Goal: Information Seeking & Learning: Learn about a topic

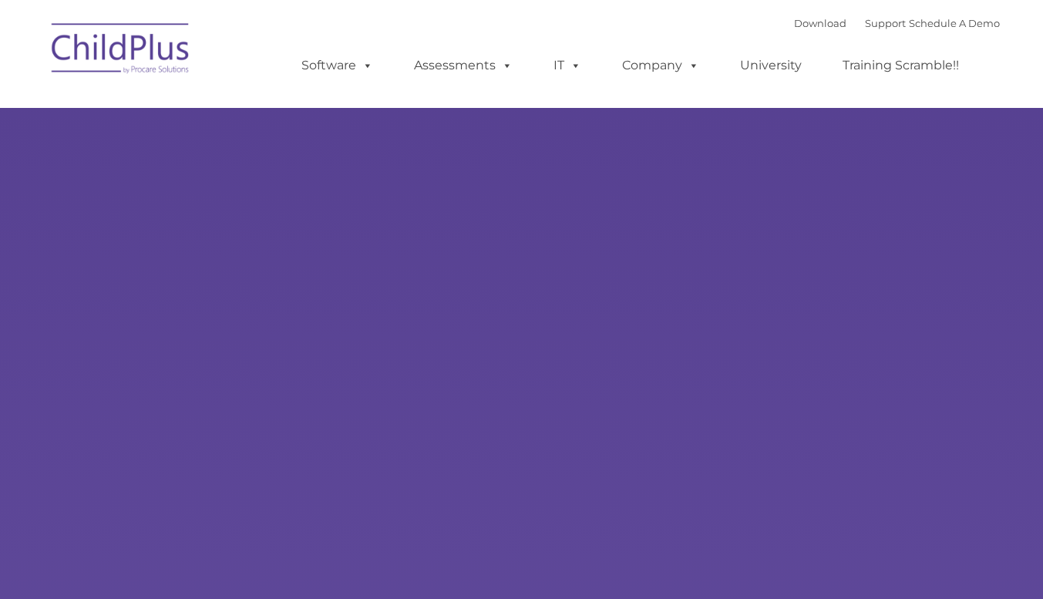
type input ""
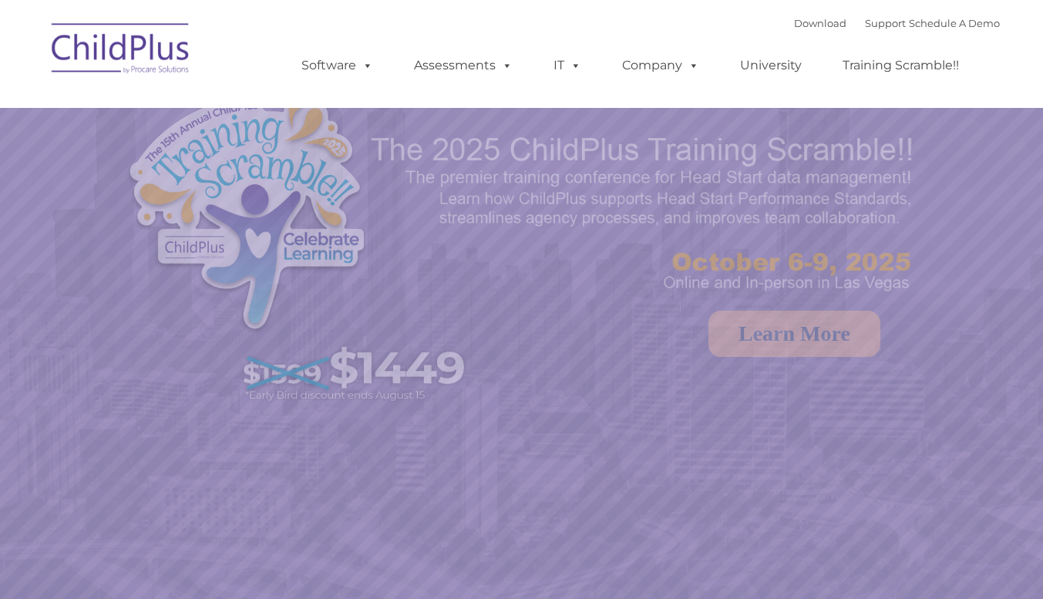
select select "MEDIUM"
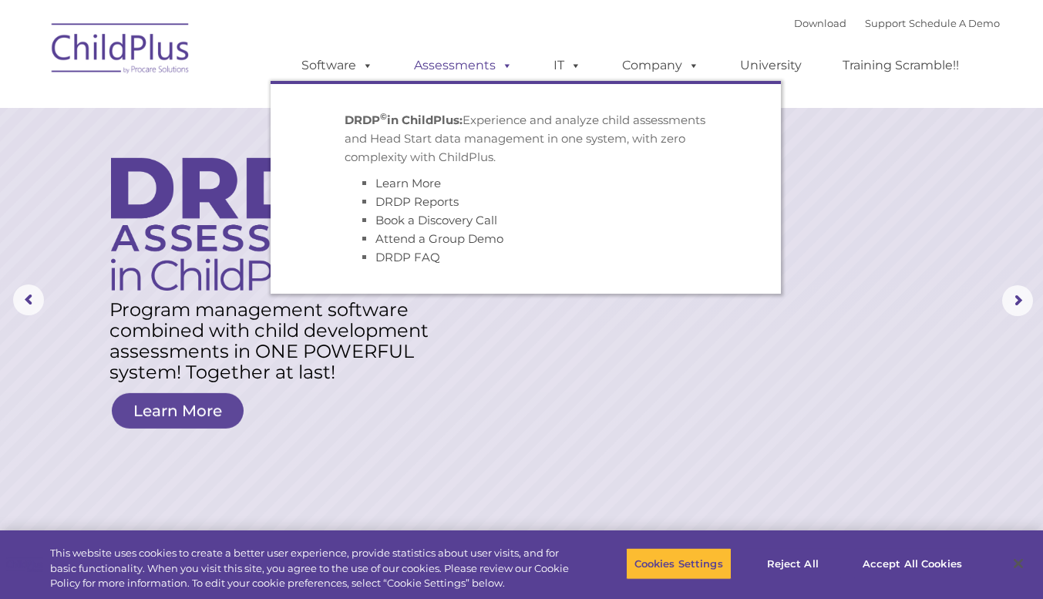
click at [448, 65] on link "Assessments" at bounding box center [462, 65] width 129 height 31
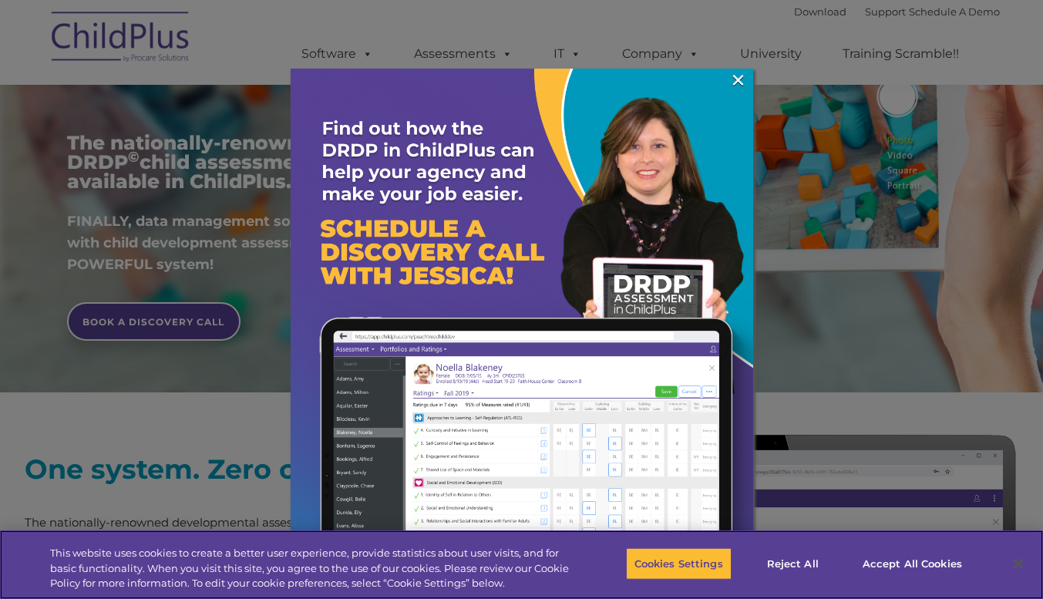
scroll to position [263, 0]
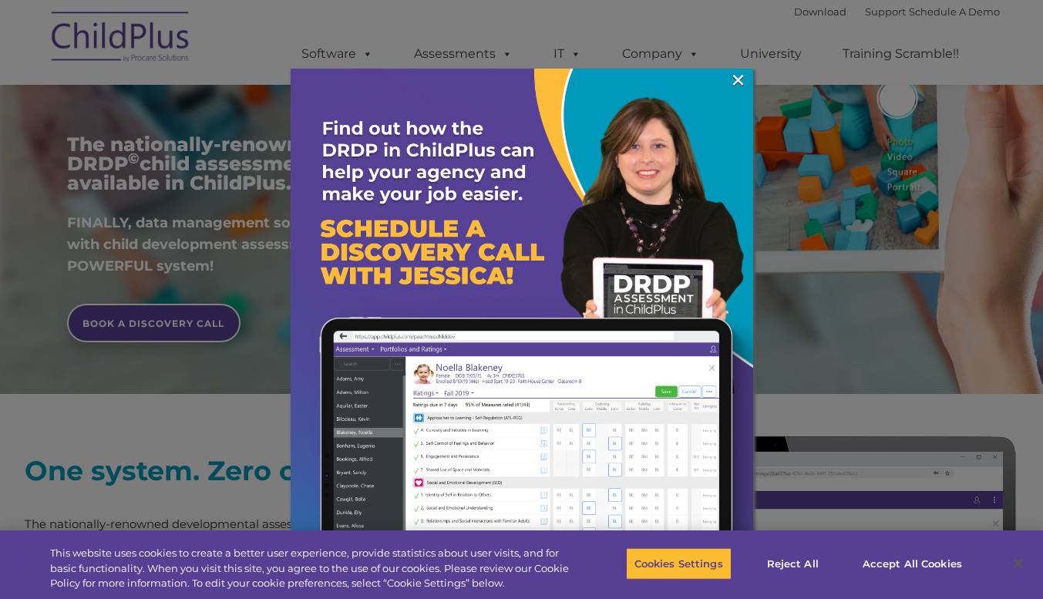
click at [875, 371] on div at bounding box center [521, 299] width 1043 height 599
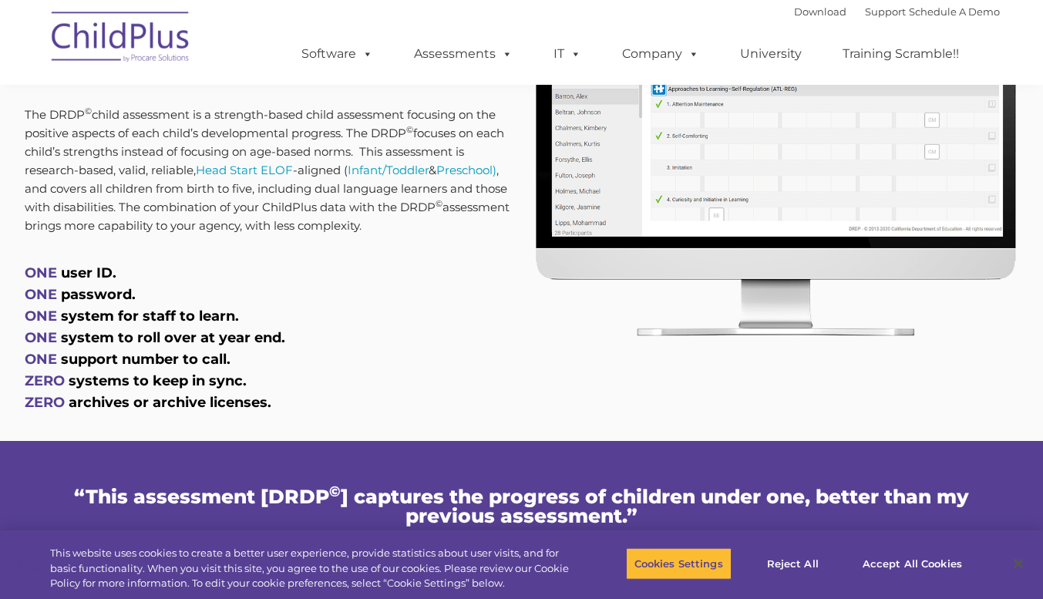
scroll to position [766, 0]
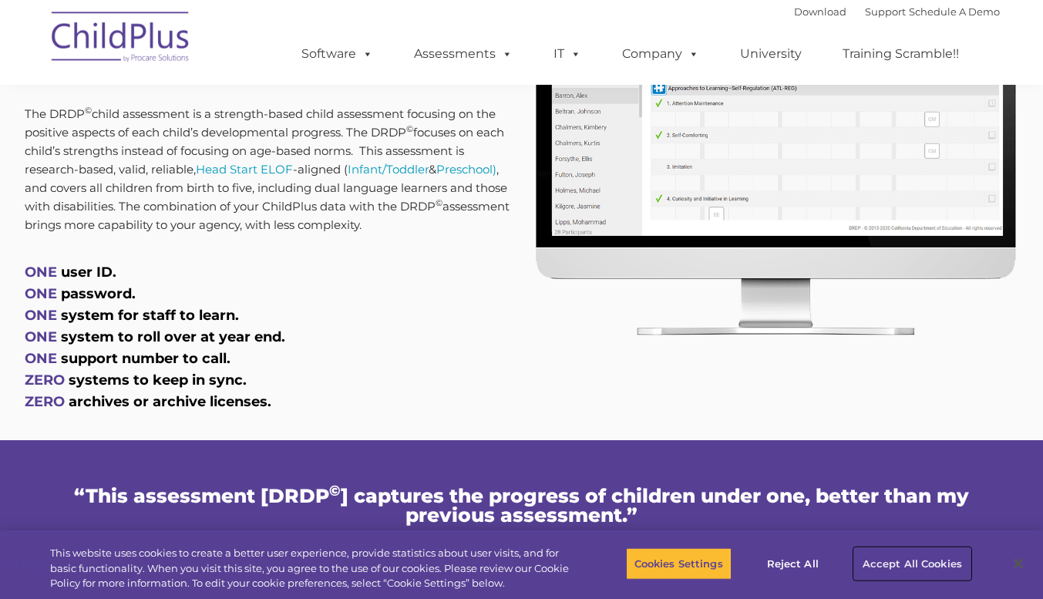
click at [885, 558] on button "Accept All Cookies" at bounding box center [912, 563] width 116 height 32
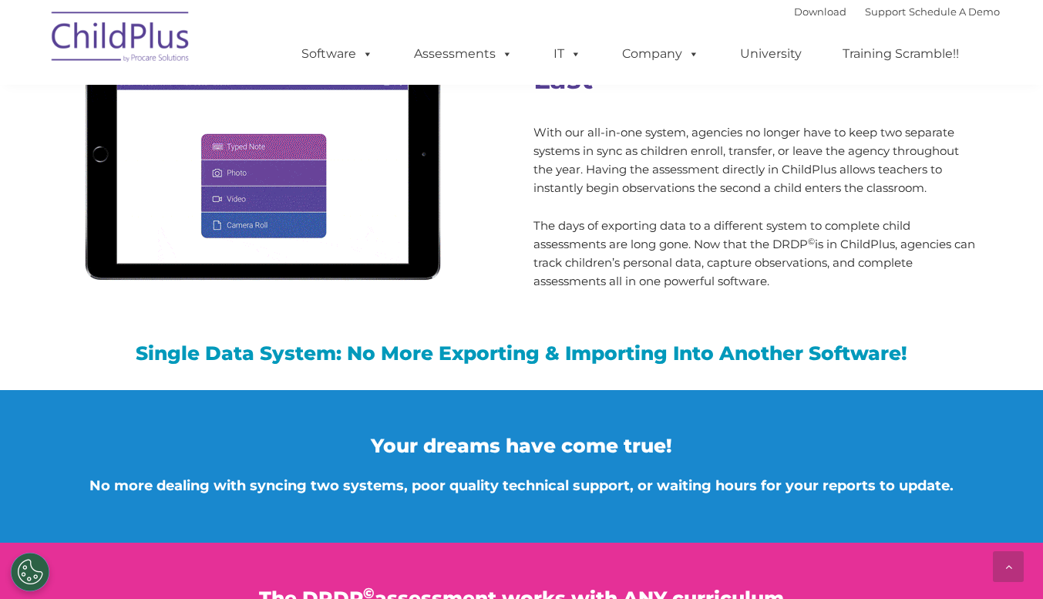
scroll to position [1406, 0]
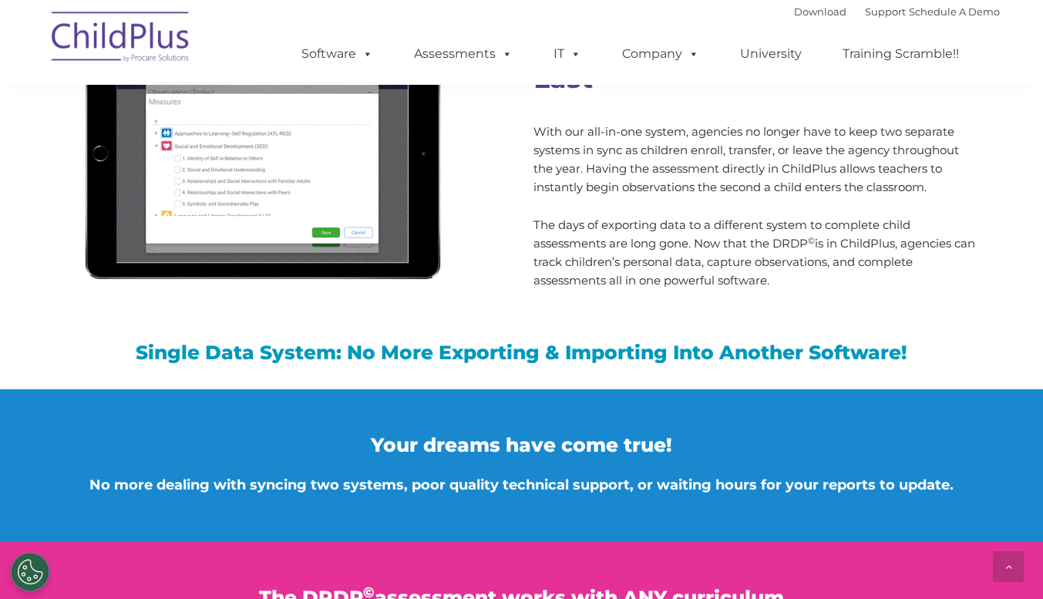
click at [692, 428] on div "Your dreams have come true! No more dealing with syncing two systems, poor qual…" at bounding box center [521, 455] width 955 height 133
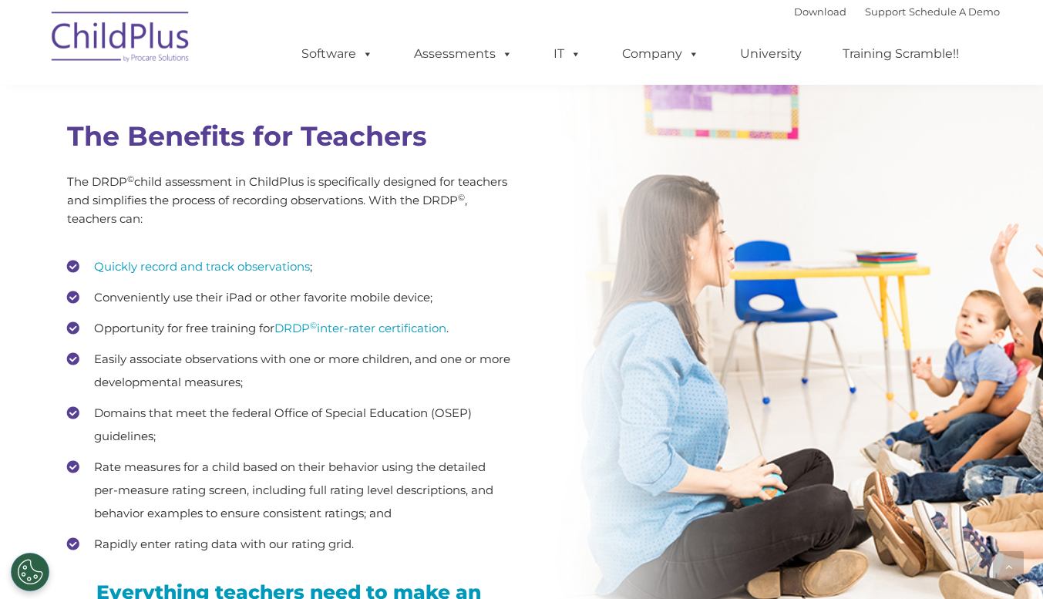
scroll to position [2031, 0]
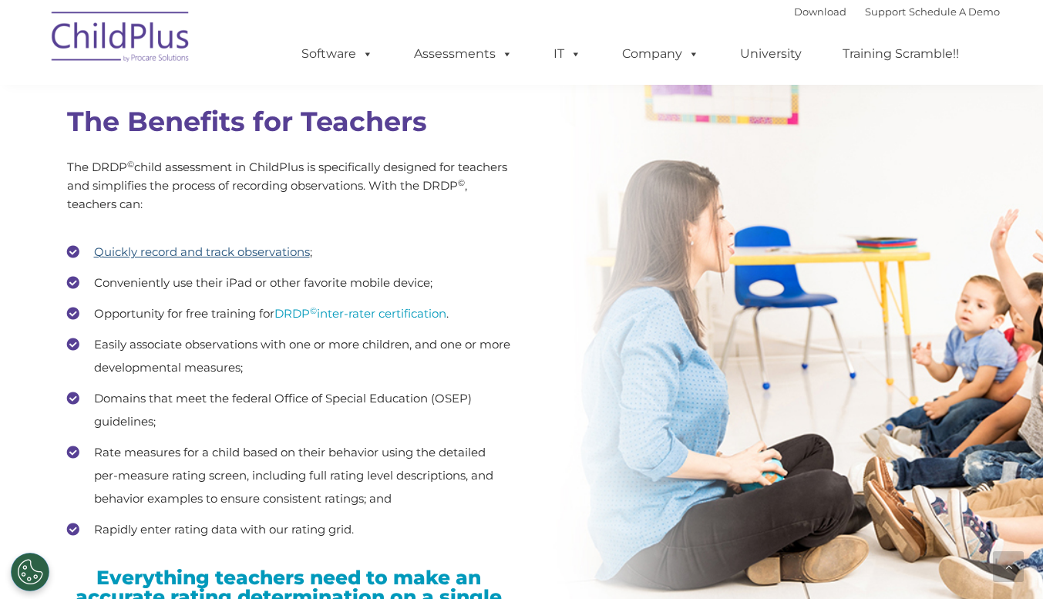
click at [228, 253] on link "Quickly record and track observations" at bounding box center [202, 251] width 216 height 15
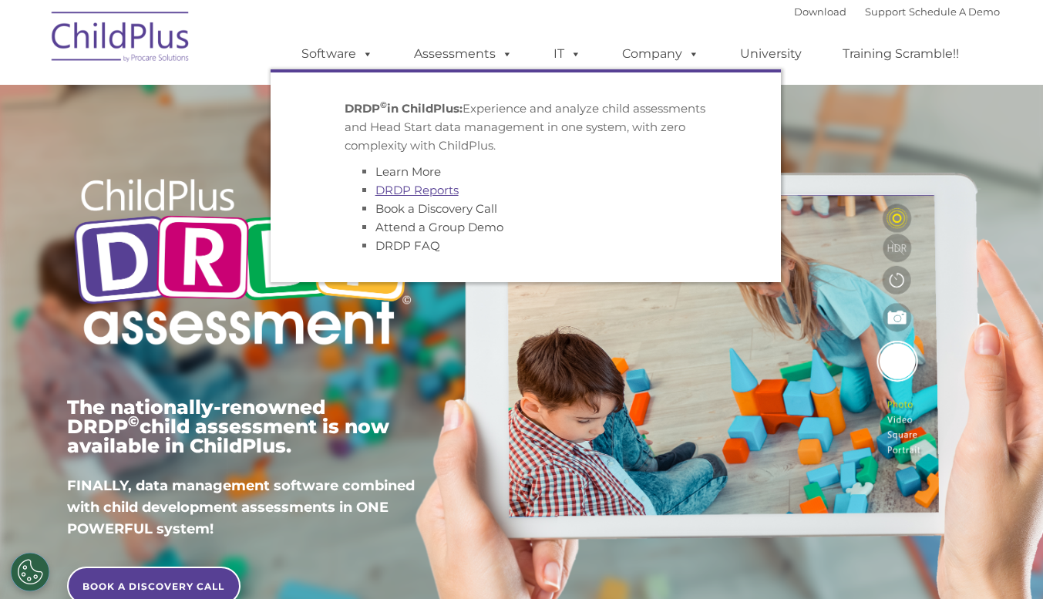
click at [404, 186] on link "DRDP Reports" at bounding box center [416, 190] width 83 height 15
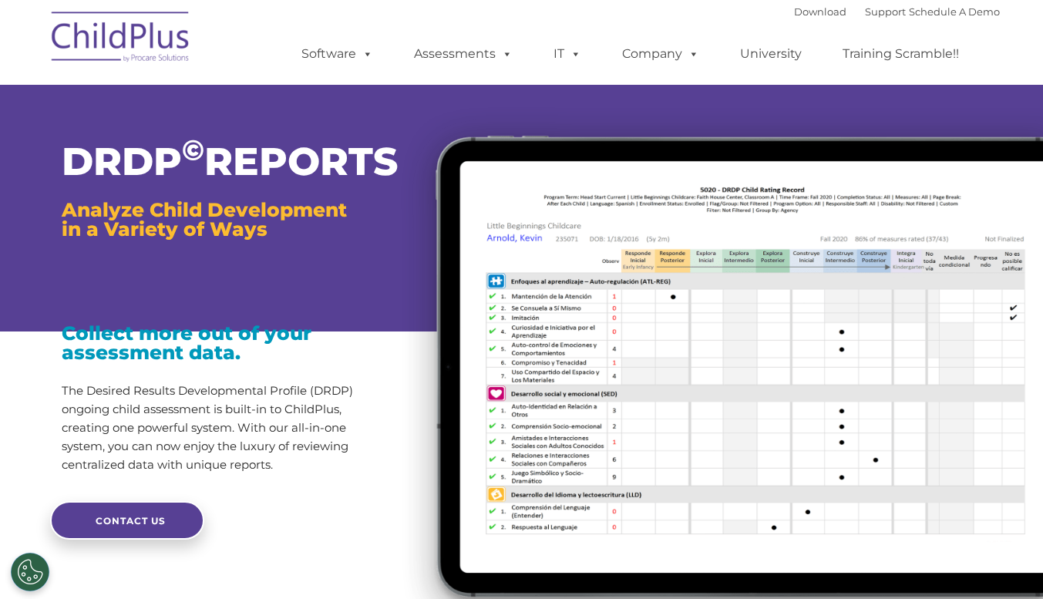
click at [385, 161] on img at bounding box center [714, 370] width 658 height 557
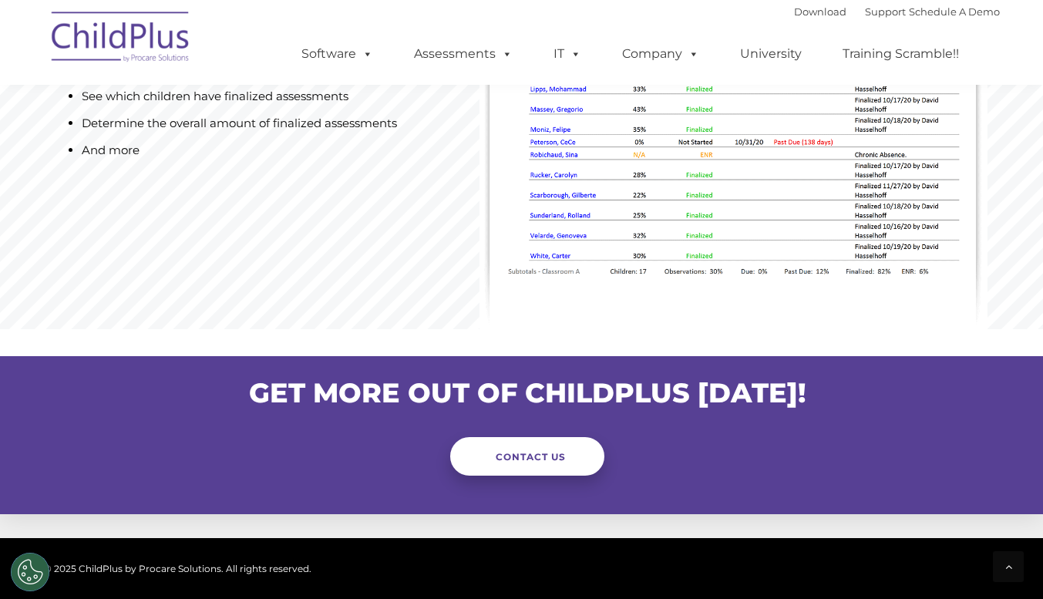
scroll to position [1246, 0]
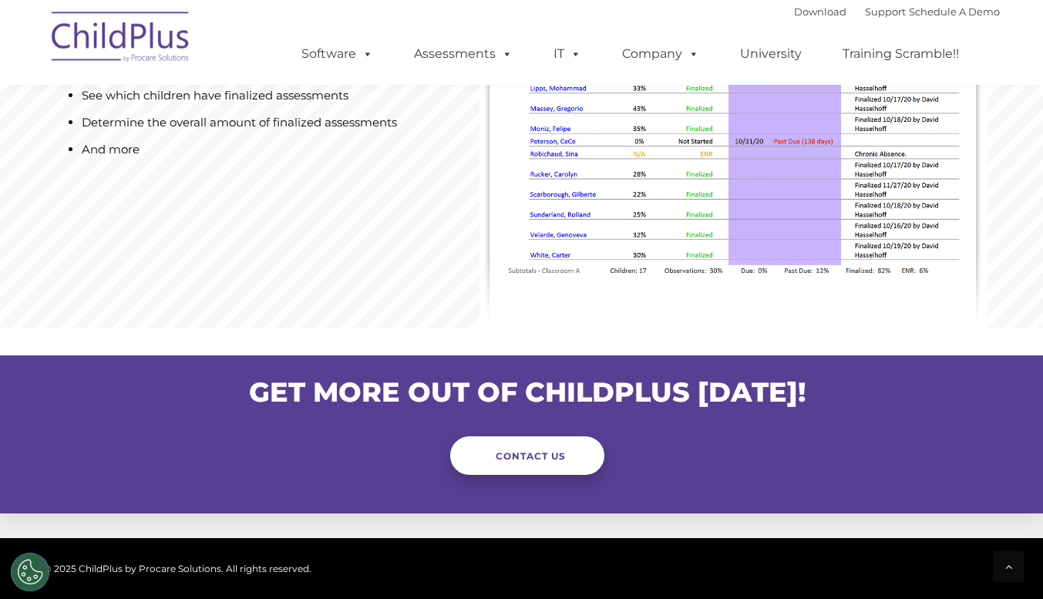
drag, startPoint x: 401, startPoint y: 115, endPoint x: 549, endPoint y: 500, distance: 412.7
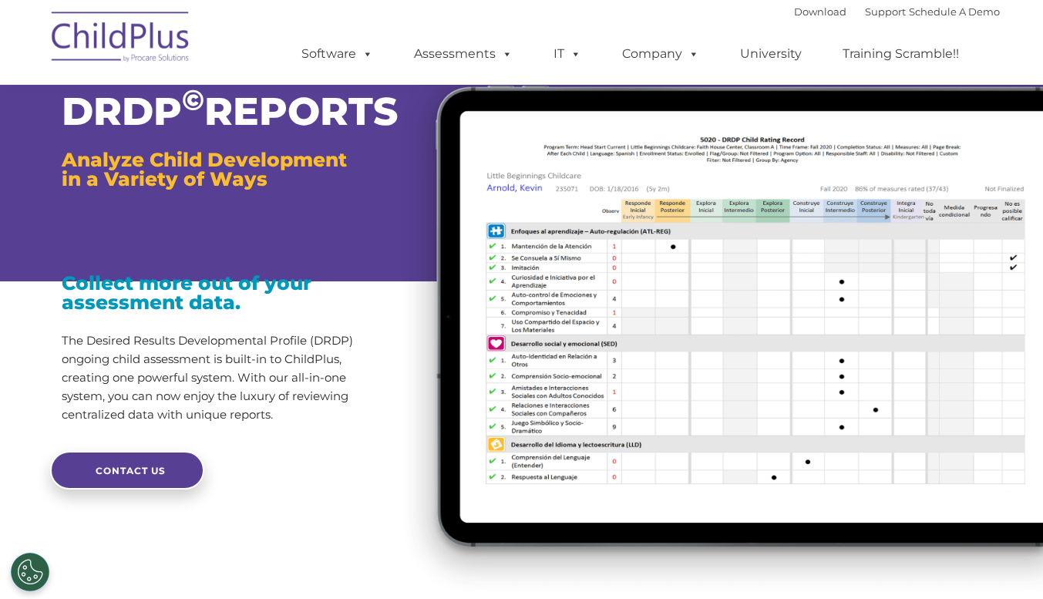
scroll to position [0, 0]
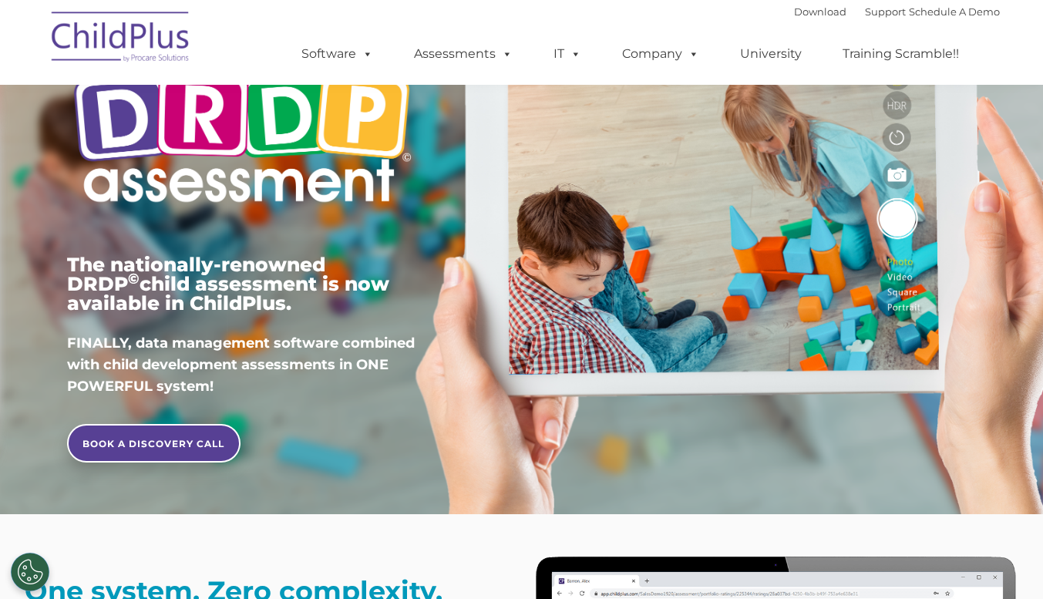
scroll to position [130, 0]
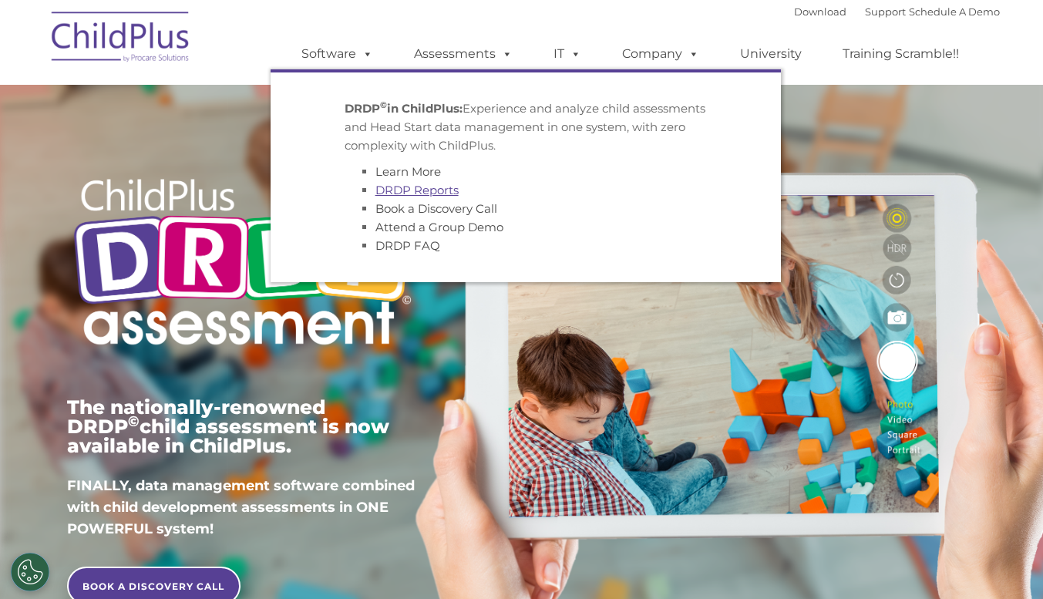
click at [410, 193] on link "DRDP Reports" at bounding box center [416, 190] width 83 height 15
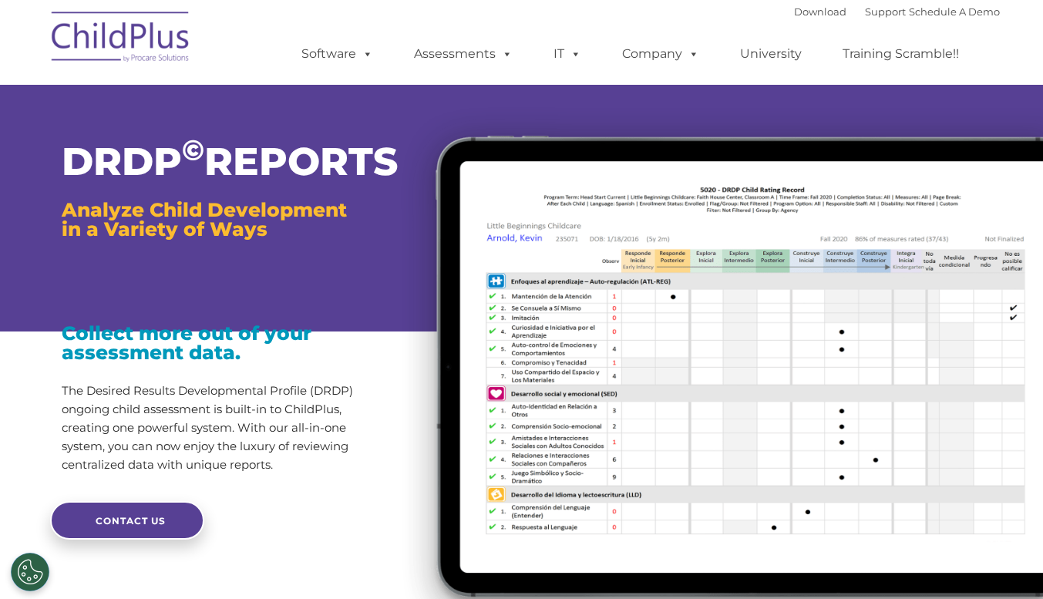
click at [350, 162] on h1 "DRDP © REPORTS" at bounding box center [217, 162] width 311 height 39
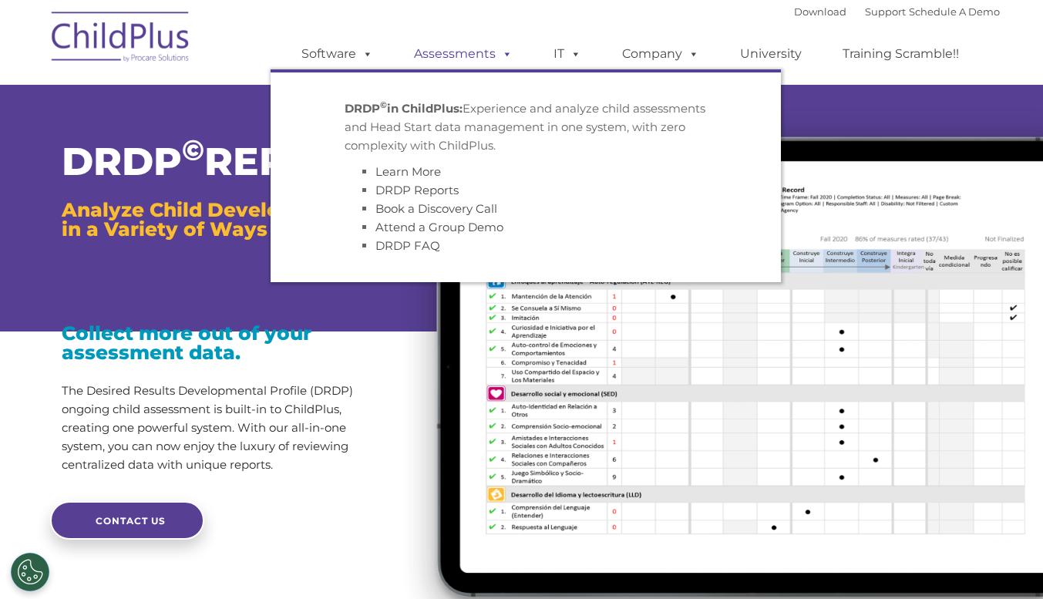
click at [442, 52] on link "Assessments" at bounding box center [462, 54] width 129 height 31
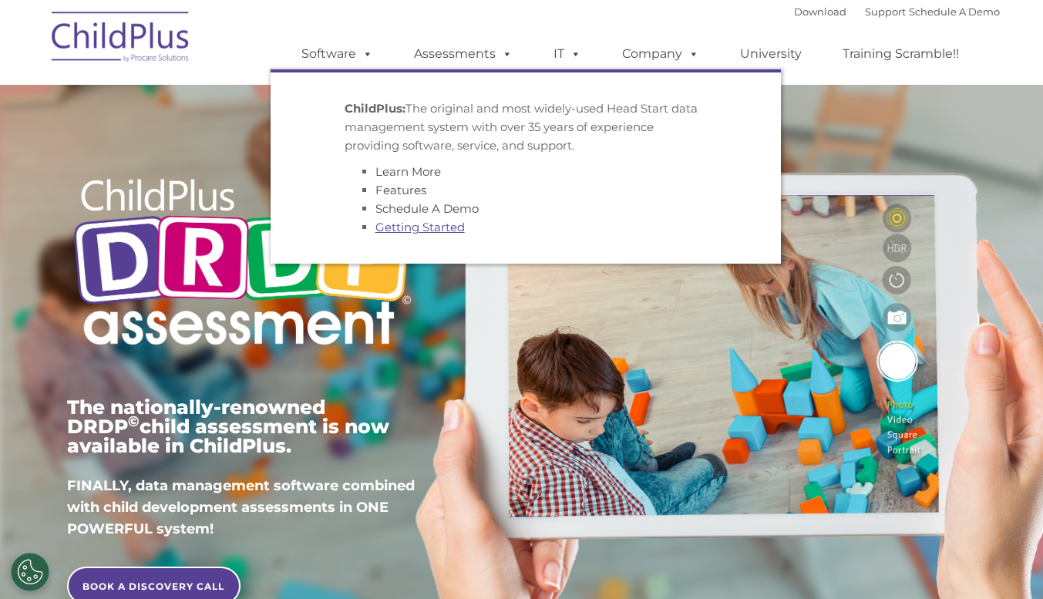
click at [414, 227] on link "Getting Started" at bounding box center [419, 227] width 89 height 15
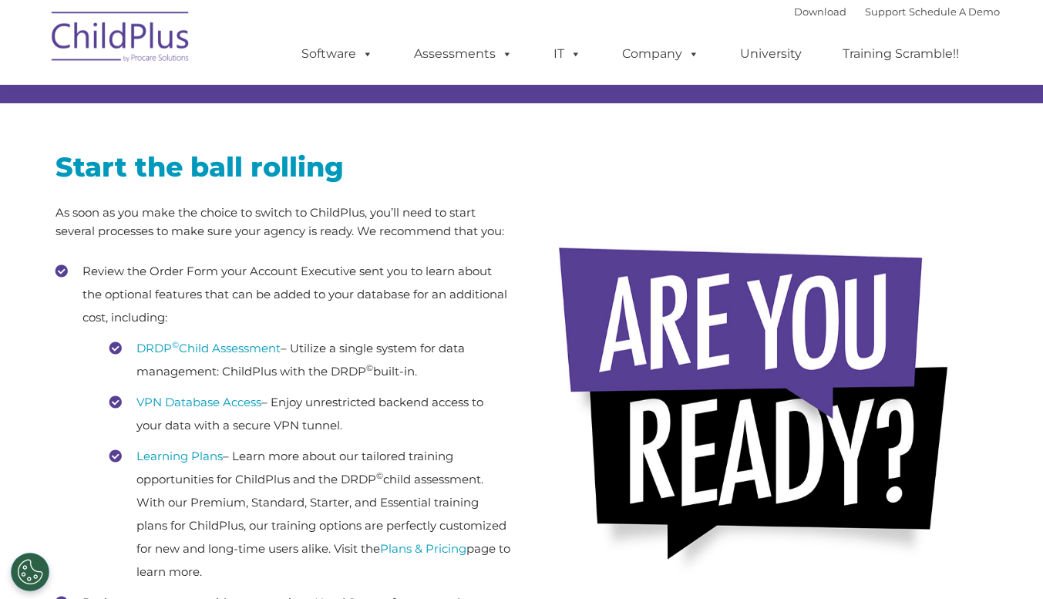
scroll to position [211, 0]
click at [222, 349] on link "DRDP © Child Assessment" at bounding box center [208, 348] width 144 height 15
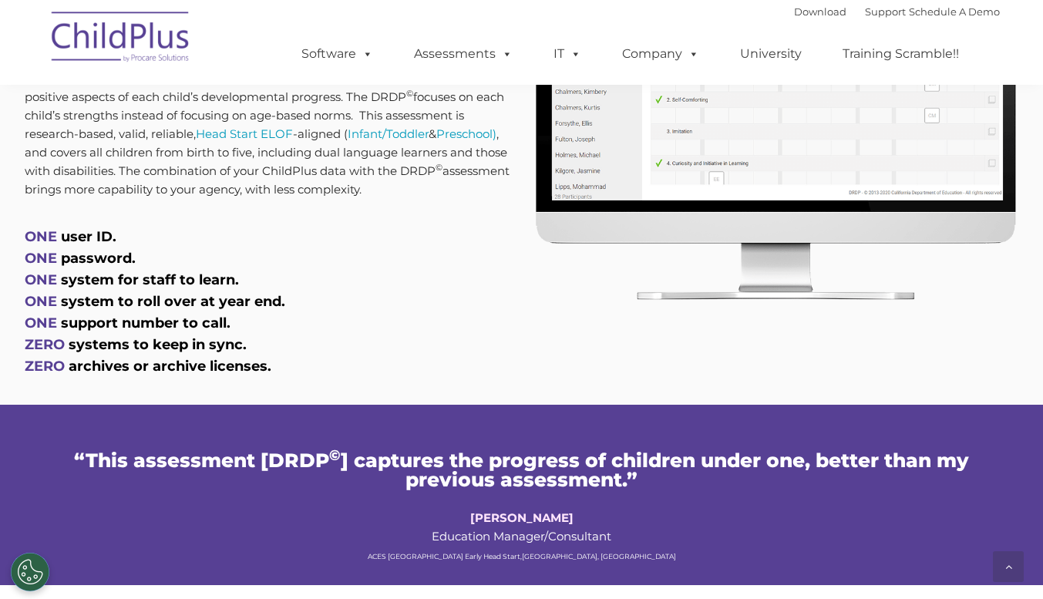
scroll to position [799, 0]
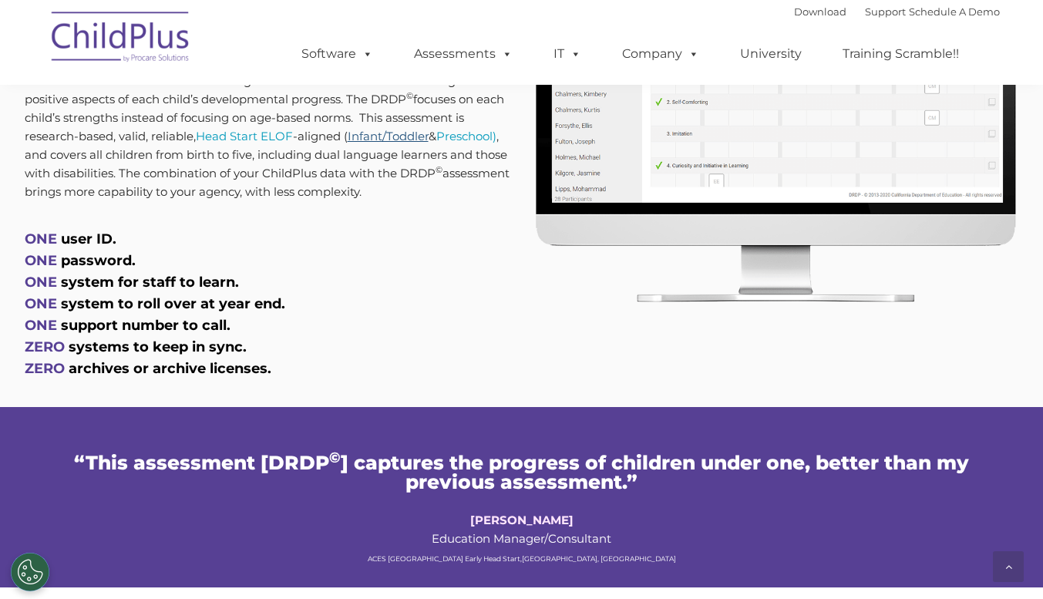
click at [387, 139] on link "Infant/Toddler" at bounding box center [388, 136] width 81 height 15
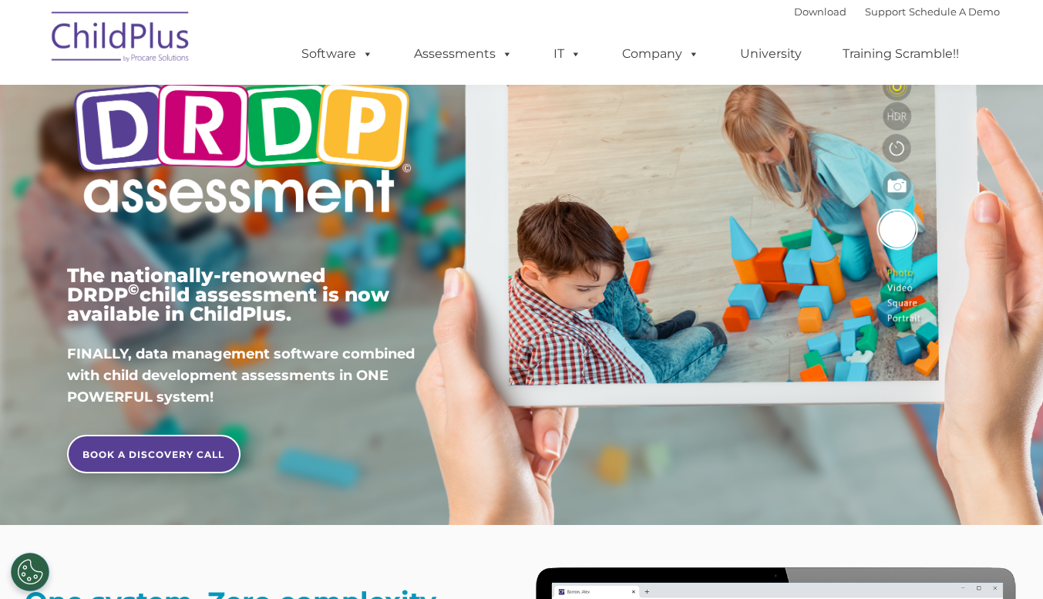
scroll to position [131, 0]
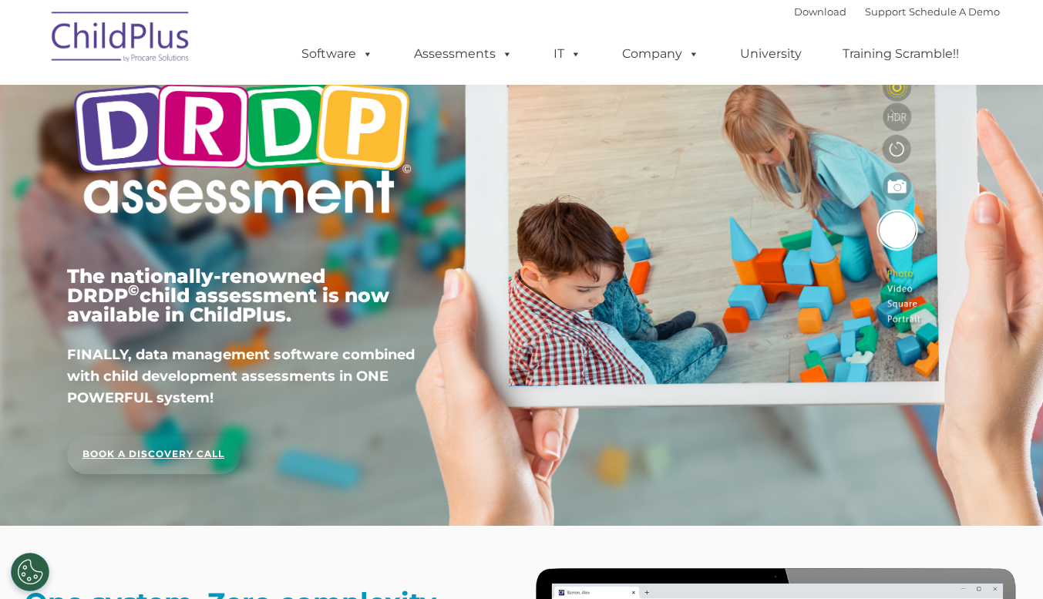
click at [143, 448] on link "BOOK A DISCOVERY CALL" at bounding box center [153, 454] width 173 height 39
